Goal: Communication & Community: Answer question/provide support

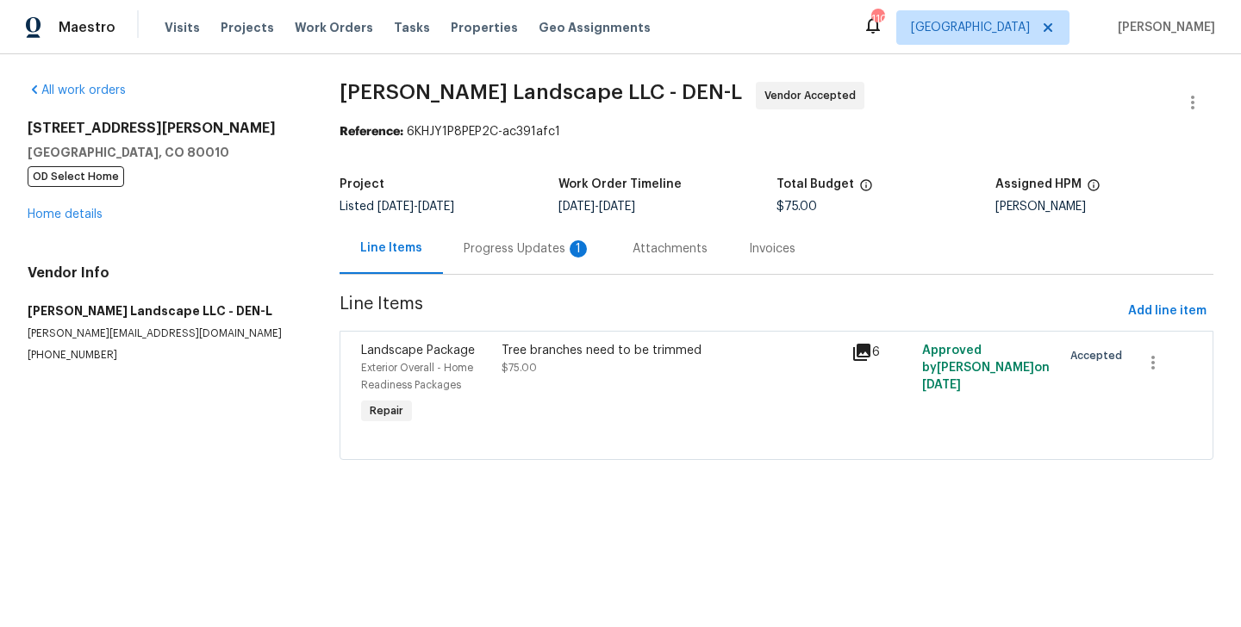
click at [509, 259] on div "Progress Updates 1" at bounding box center [527, 248] width 169 height 51
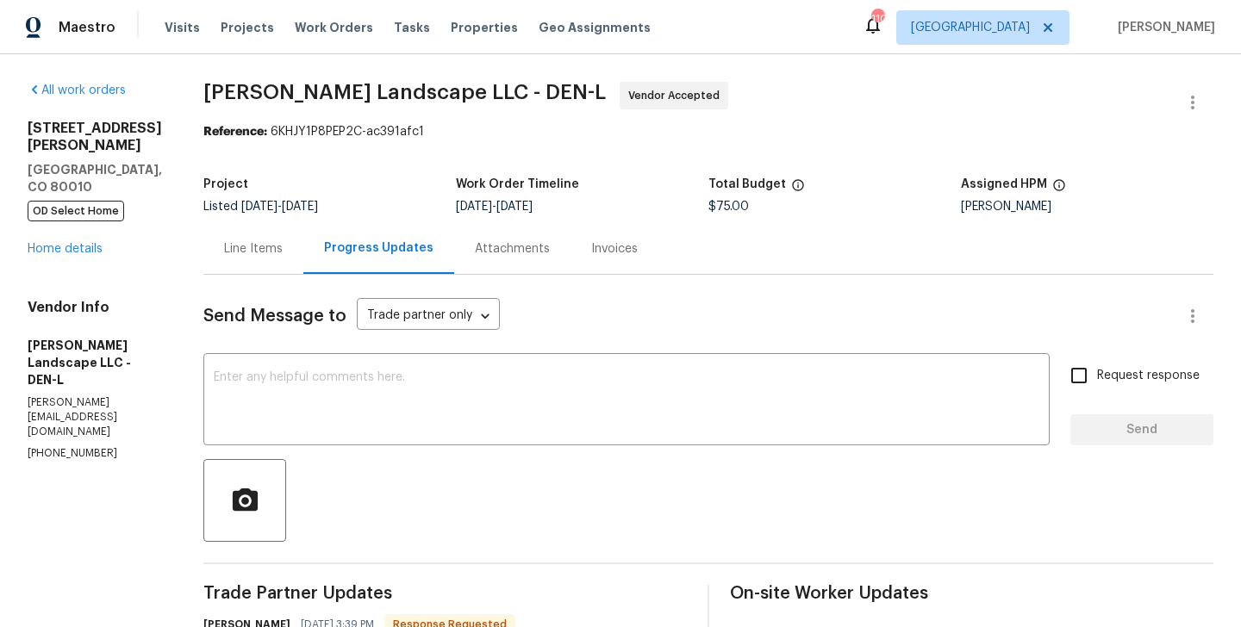
click at [283, 244] on div "Line Items" at bounding box center [253, 248] width 59 height 17
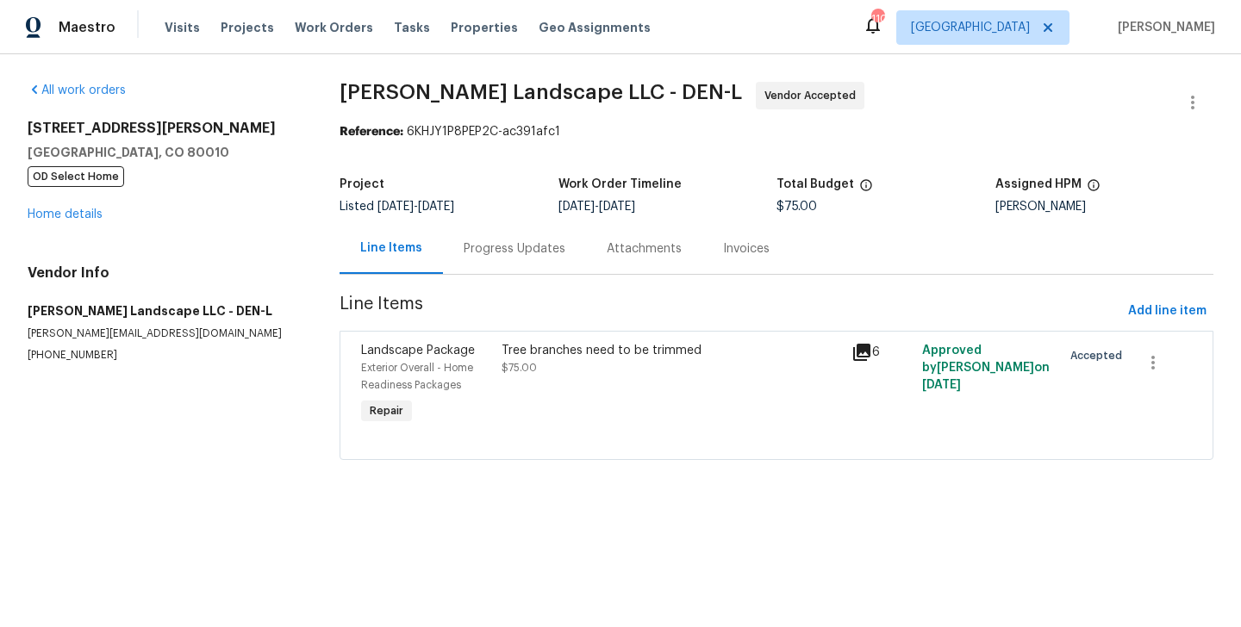
click at [572, 364] on div "Tree branches need to be trimmed $75.00" at bounding box center [672, 359] width 340 height 34
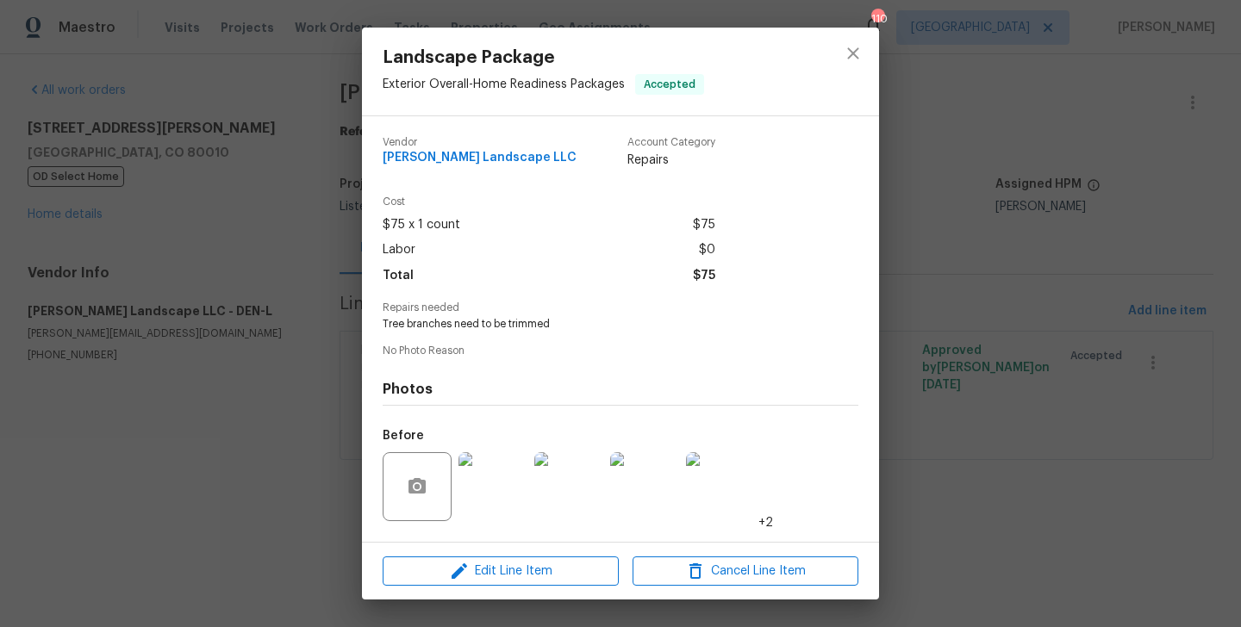
scroll to position [109, 0]
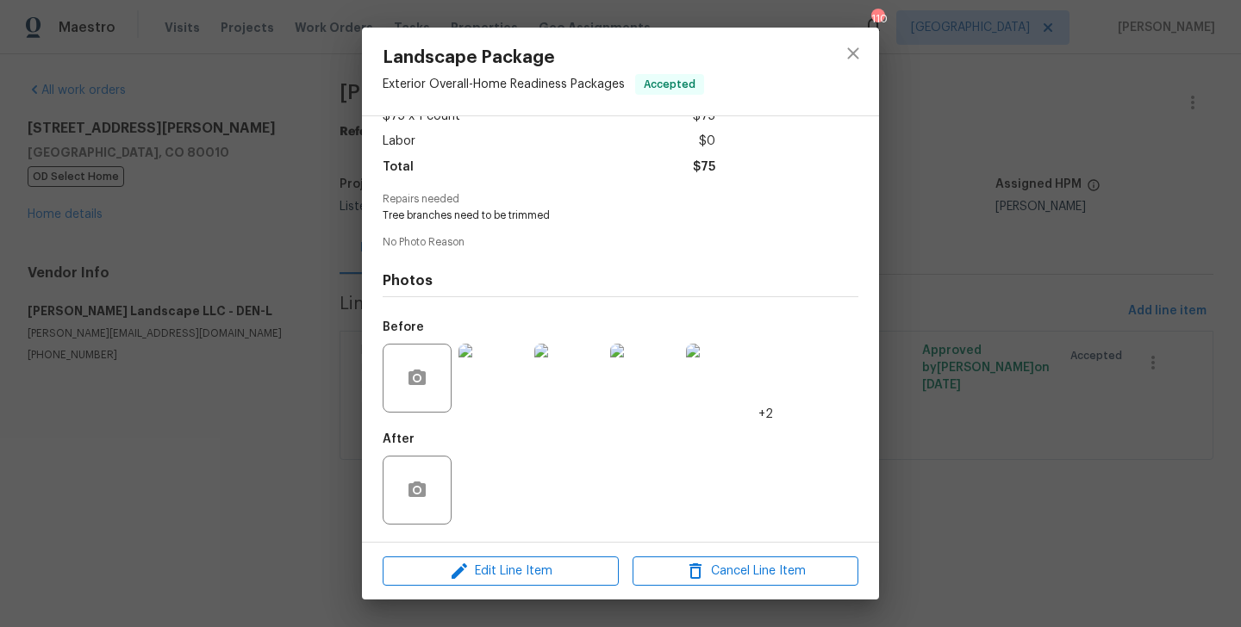
click at [483, 390] on img at bounding box center [492, 378] width 69 height 69
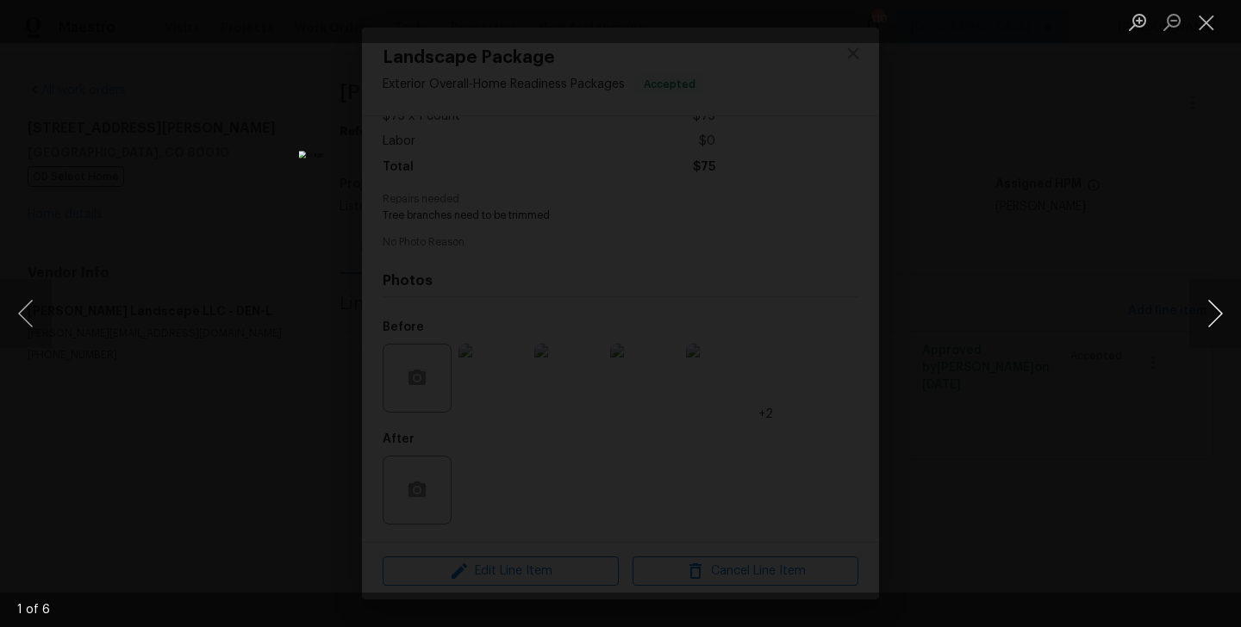
click at [1210, 316] on button "Next image" at bounding box center [1215, 313] width 52 height 69
click at [1201, 26] on button "Close lightbox" at bounding box center [1206, 22] width 34 height 30
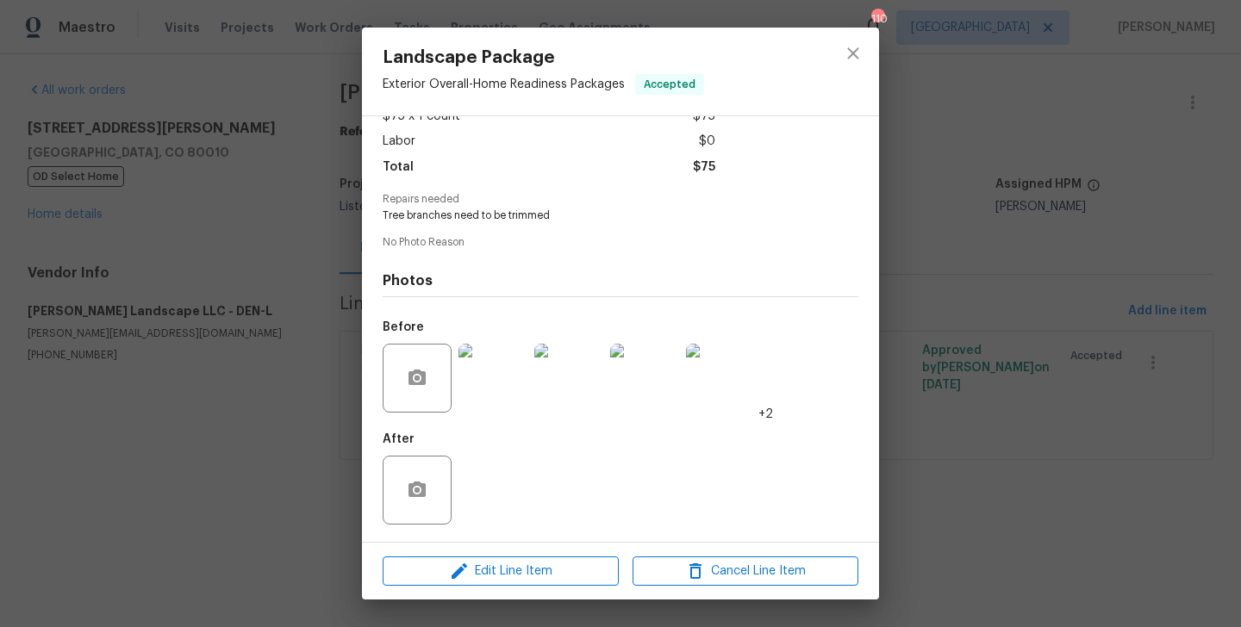
click at [971, 250] on div "Landscape Package Exterior Overall - Home Readiness Packages Accepted Vendor [P…" at bounding box center [620, 313] width 1241 height 627
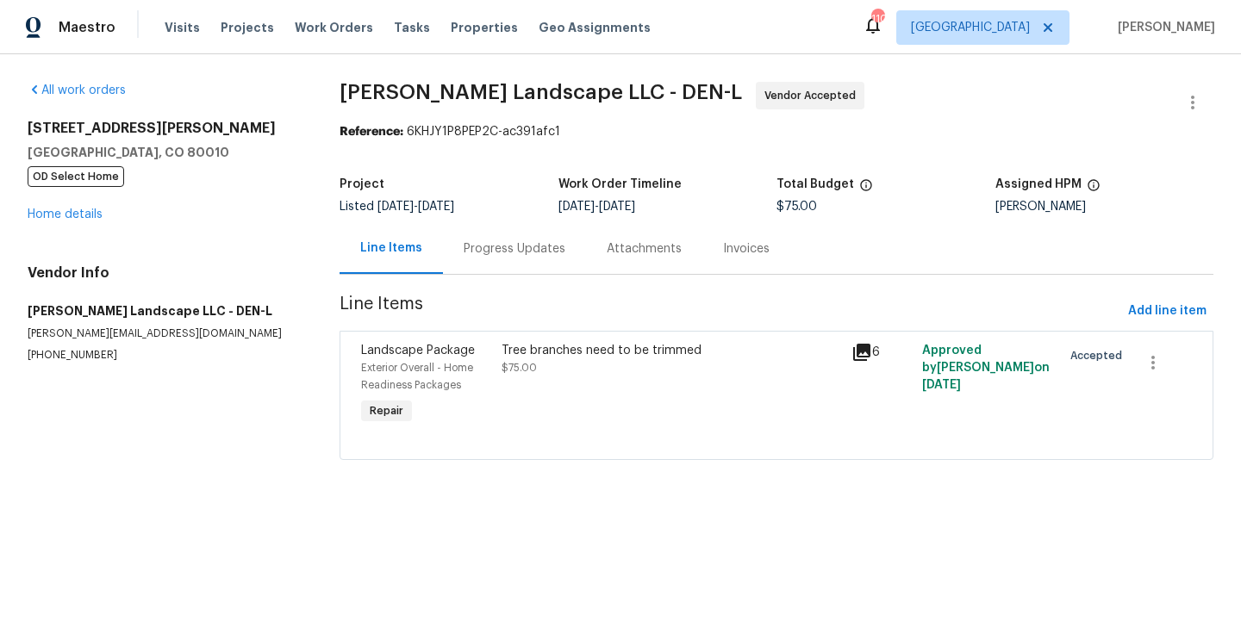
click at [548, 271] on div "Progress Updates" at bounding box center [514, 248] width 143 height 51
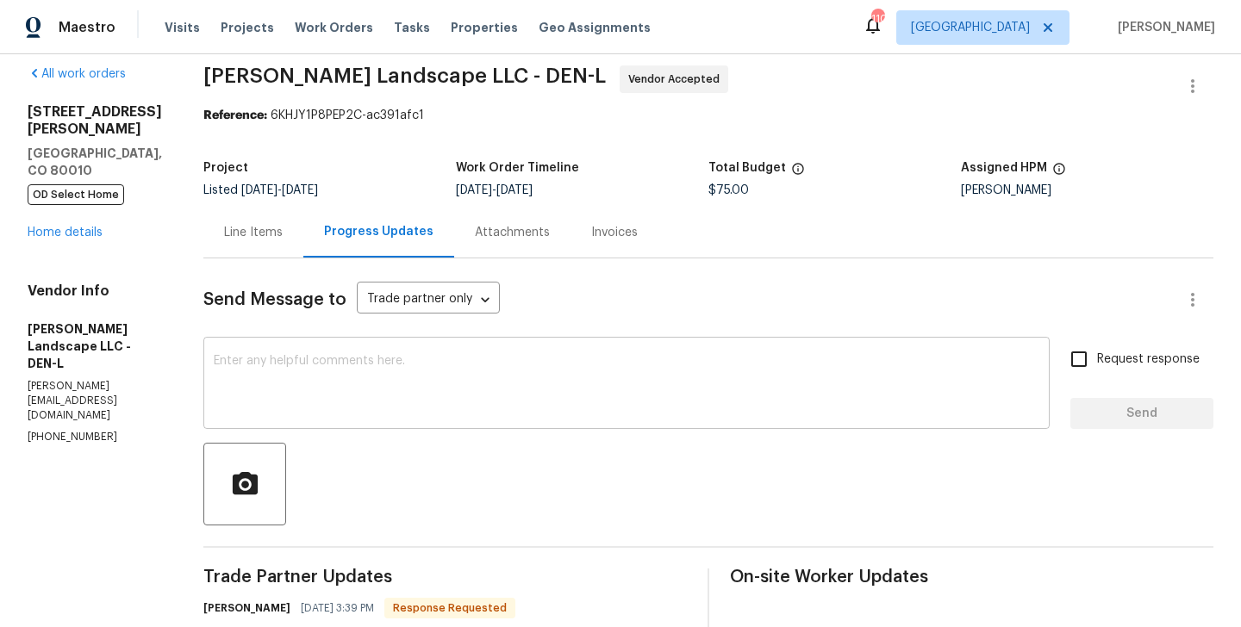
scroll to position [177, 0]
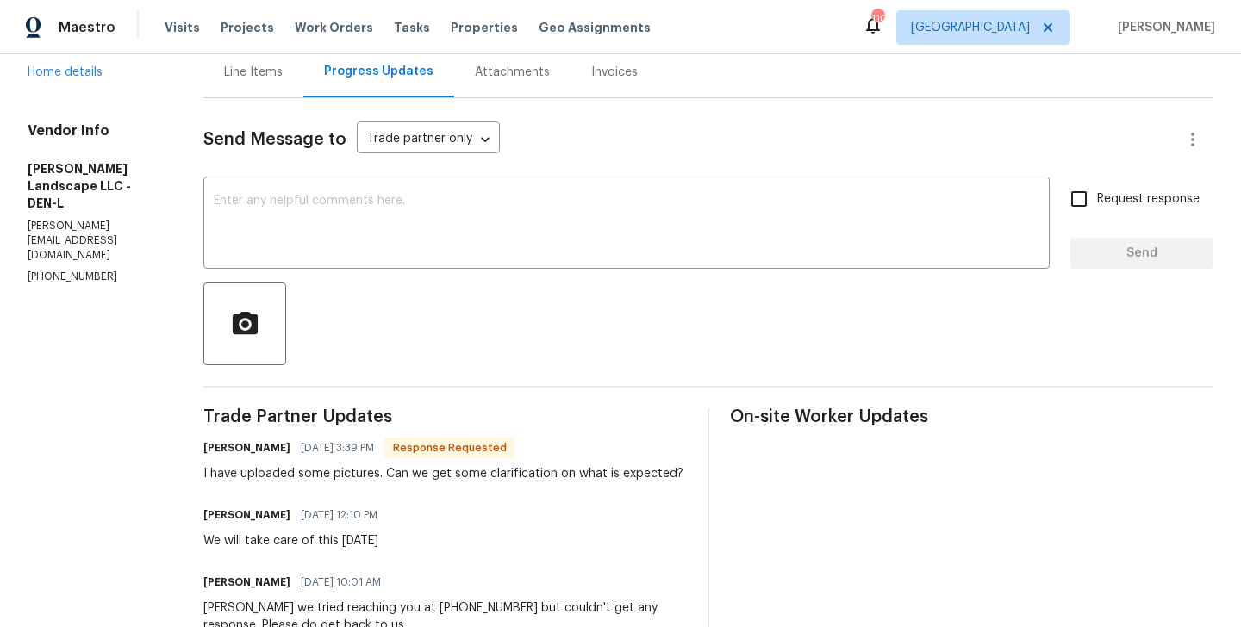
click at [232, 448] on h6 "[PERSON_NAME]" at bounding box center [246, 448] width 87 height 17
copy h6 "[PERSON_NAME]"
click at [300, 188] on div "x ​" at bounding box center [626, 225] width 846 height 88
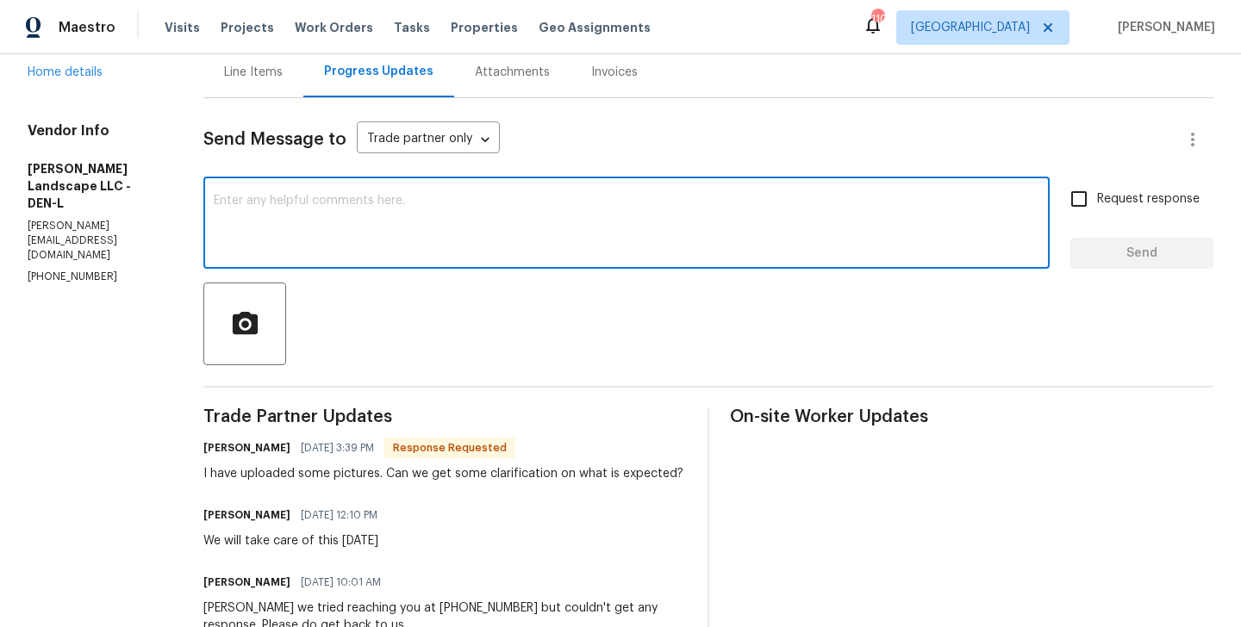
paste textarea "[PERSON_NAME]"
type textarea "[PERSON_NAME] please trim the trees as requested."
click at [1102, 215] on label "Request response" at bounding box center [1130, 199] width 139 height 36
click at [1097, 215] on input "Request response" at bounding box center [1079, 199] width 36 height 36
checkbox input "true"
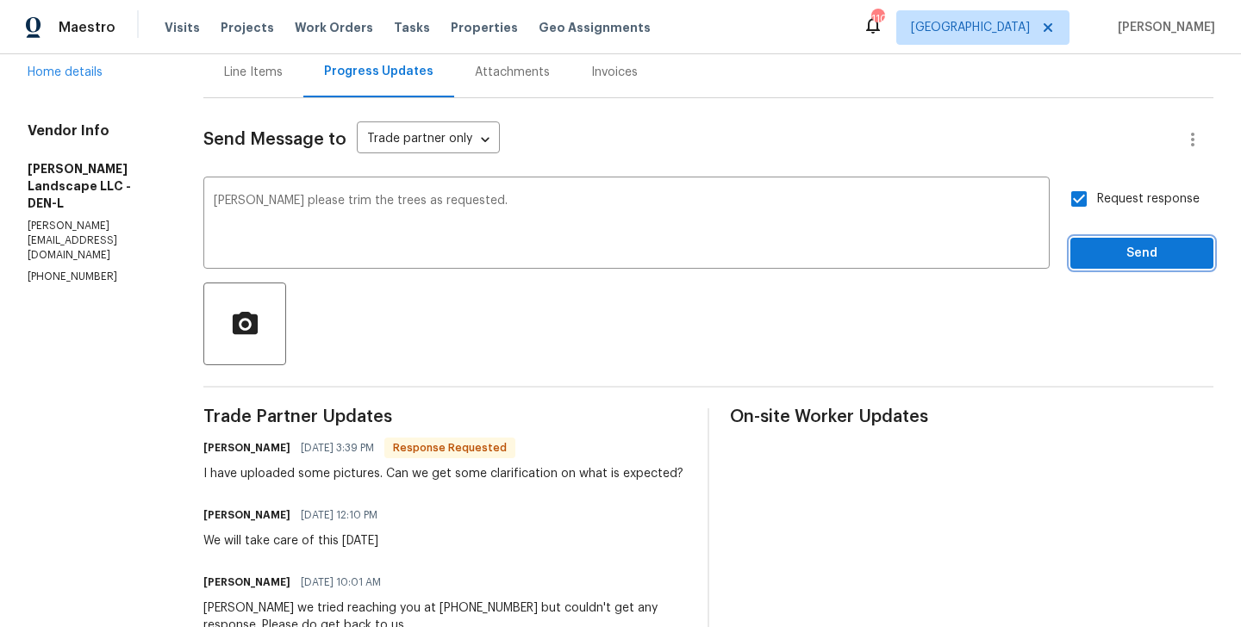
click at [1099, 251] on span "Send" at bounding box center [1141, 254] width 115 height 22
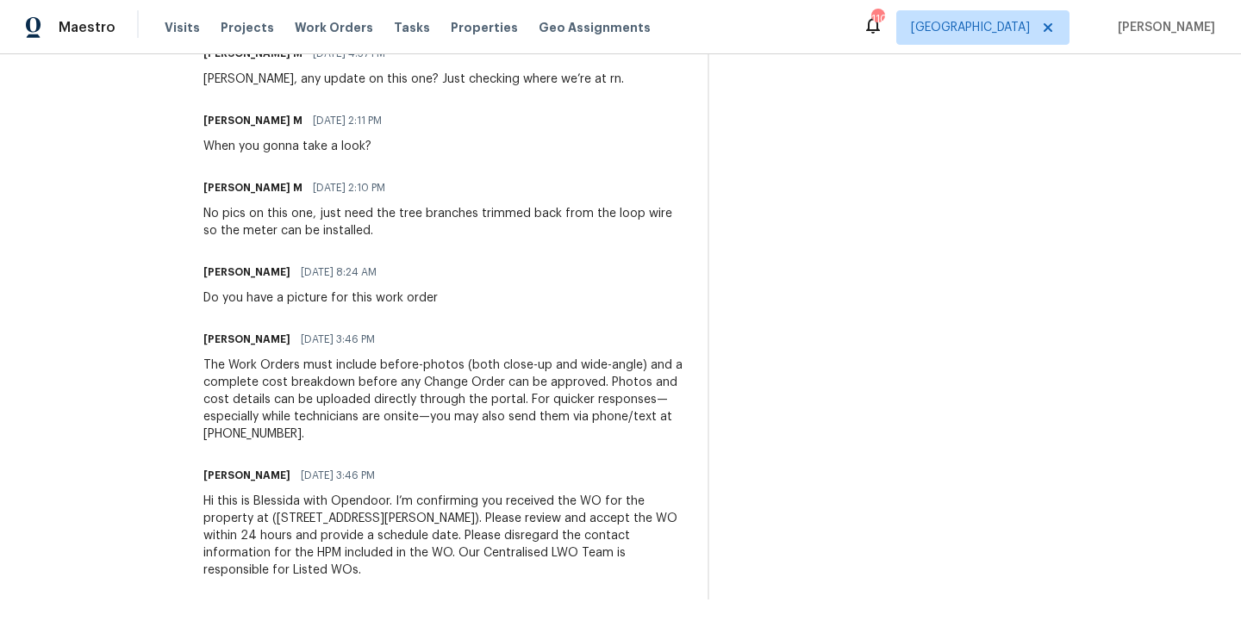
scroll to position [0, 0]
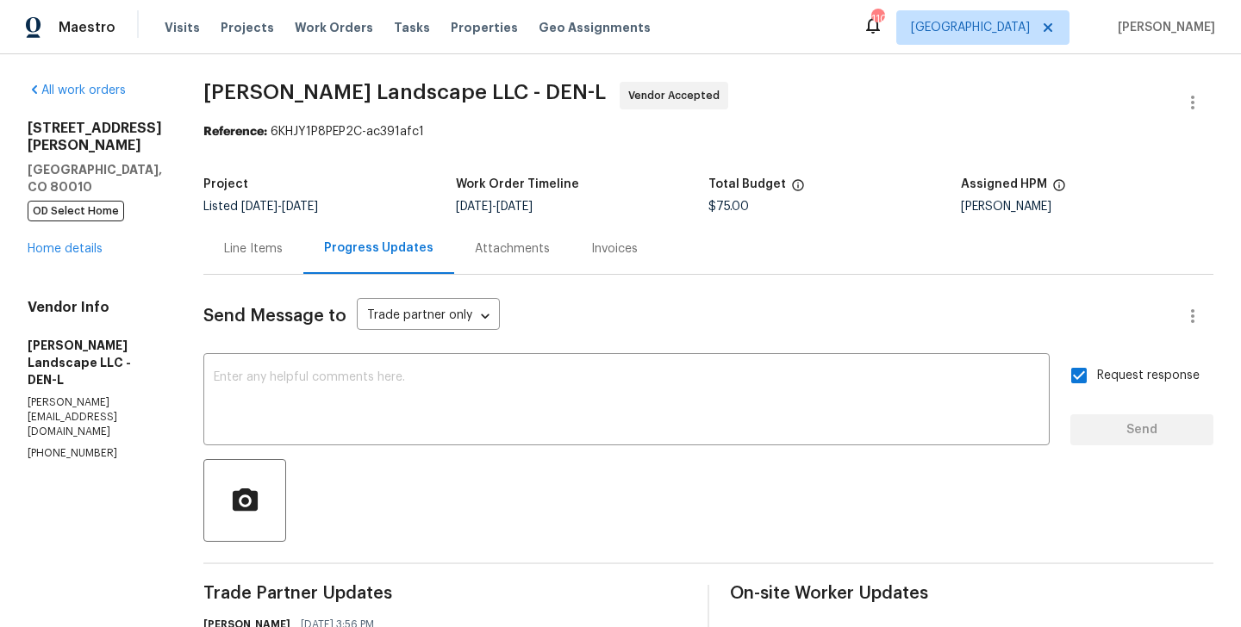
click at [265, 248] on div "Line Items" at bounding box center [253, 248] width 59 height 17
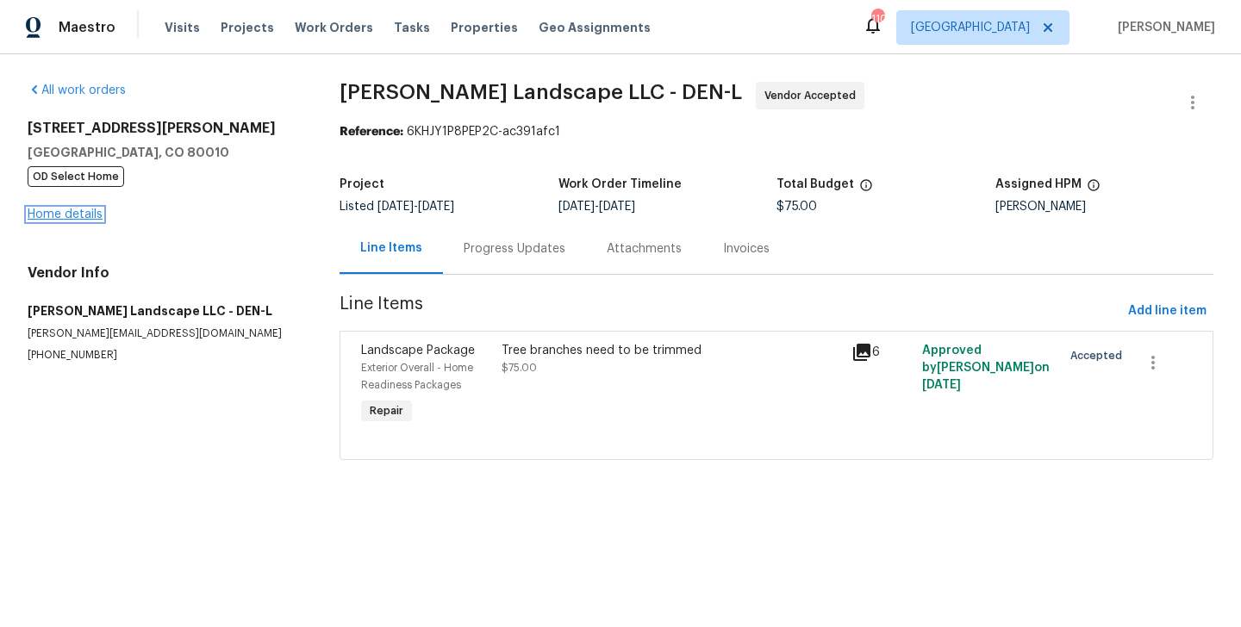
click at [62, 219] on link "Home details" at bounding box center [65, 215] width 75 height 12
